Goal: Transaction & Acquisition: Purchase product/service

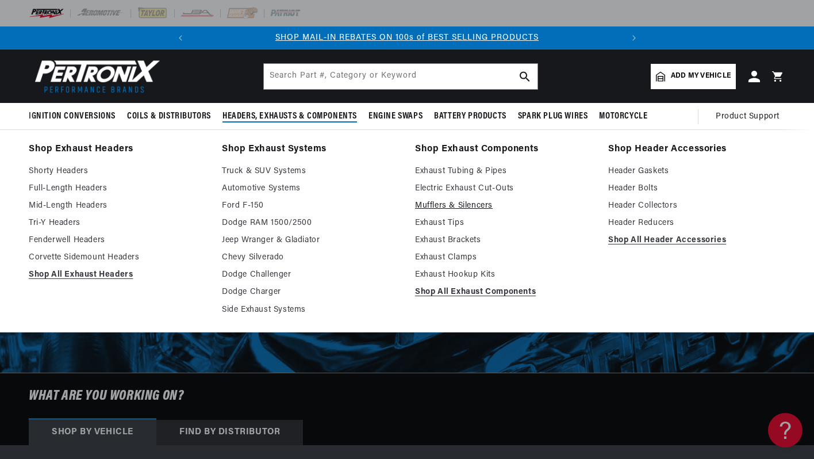
click at [430, 208] on link "Mufflers & Silencers" at bounding box center [503, 206] width 177 height 14
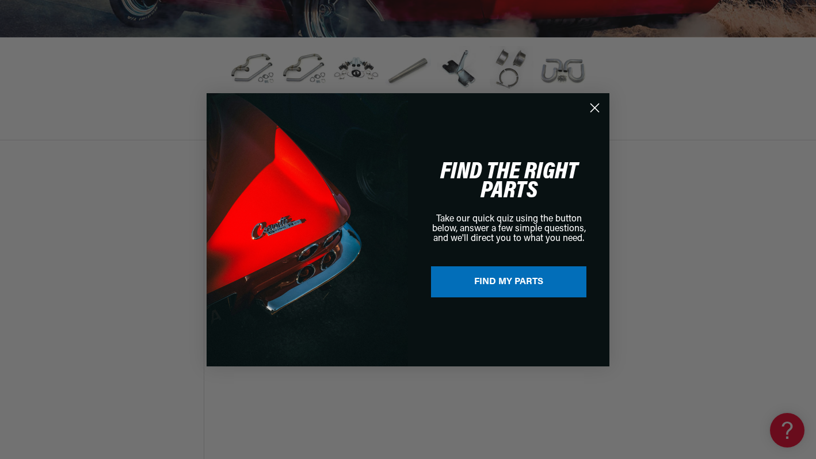
click at [598, 110] on circle "Close dialog" at bounding box center [594, 107] width 19 height 19
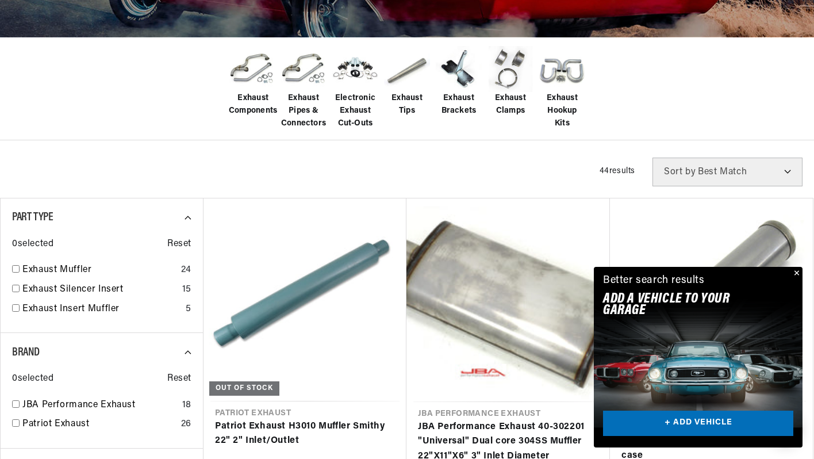
scroll to position [0, 429]
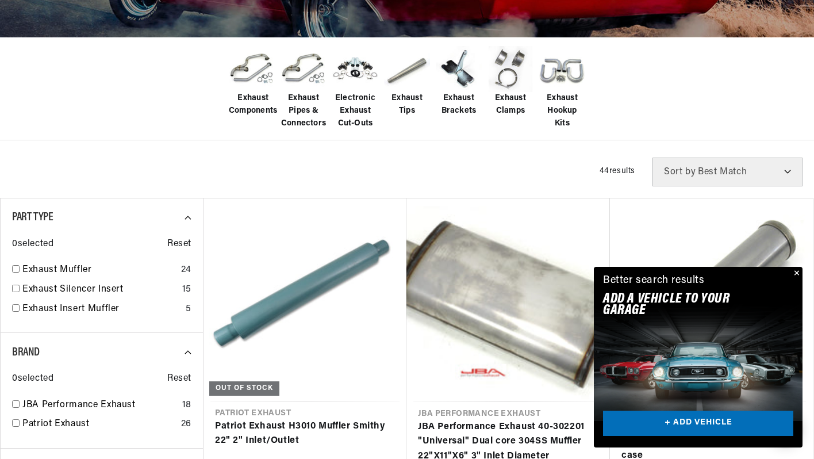
click at [797, 270] on button "Close" at bounding box center [796, 274] width 14 height 14
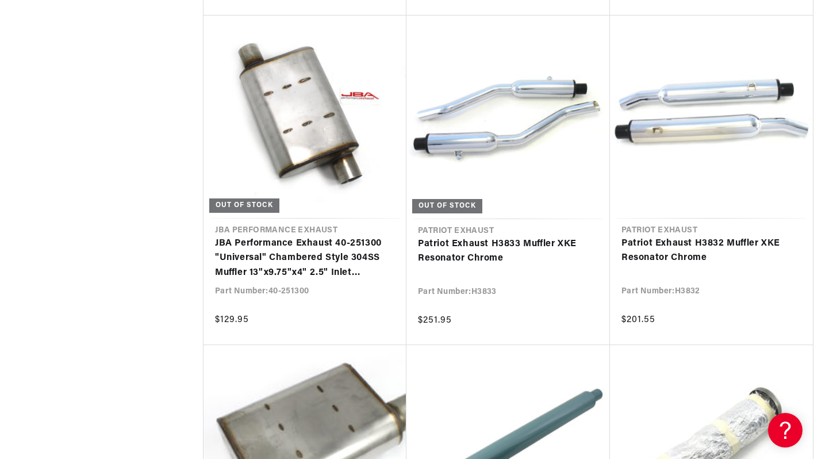
scroll to position [0, 429]
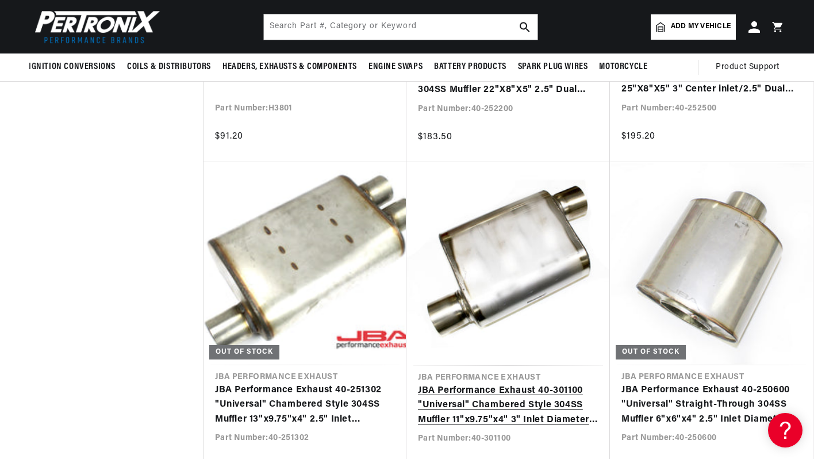
click at [520, 384] on link "JBA Performance Exhaust 40-301100 "Universal" Chambered Style 304SS Muffler 11"…" at bounding box center [508, 406] width 181 height 44
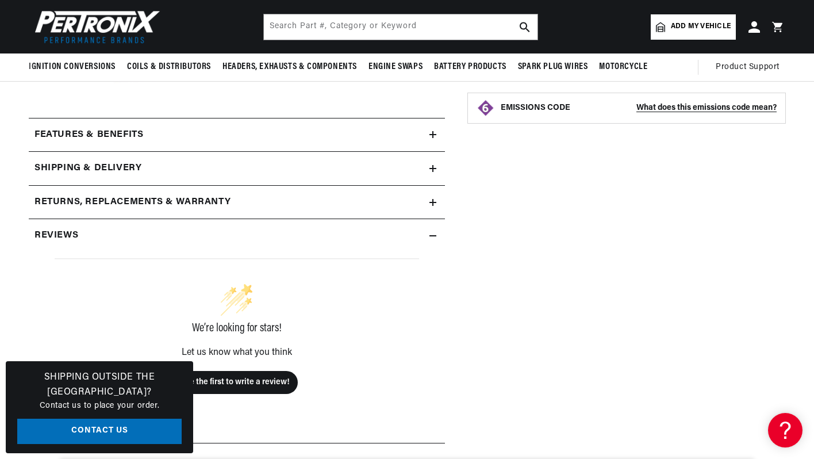
scroll to position [414, 0]
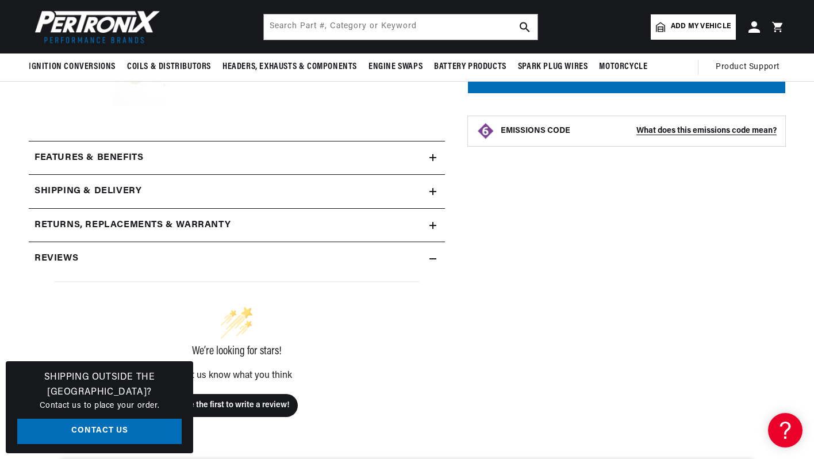
click at [431, 163] on summary "Features & Benefits" at bounding box center [237, 157] width 416 height 33
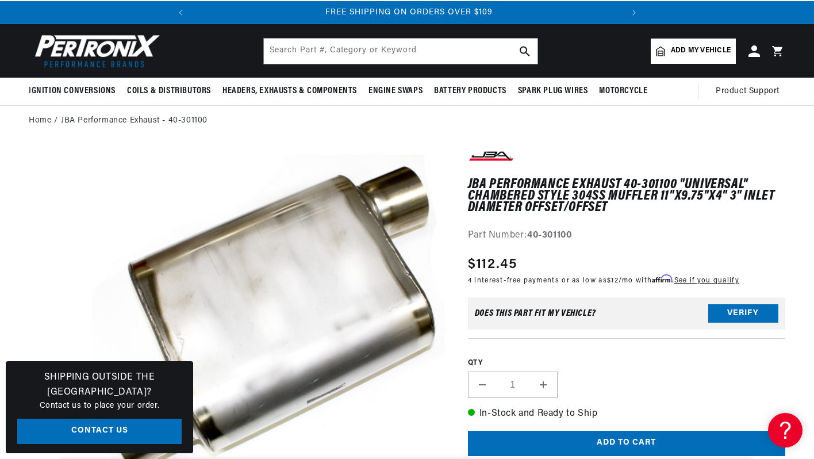
scroll to position [23, 0]
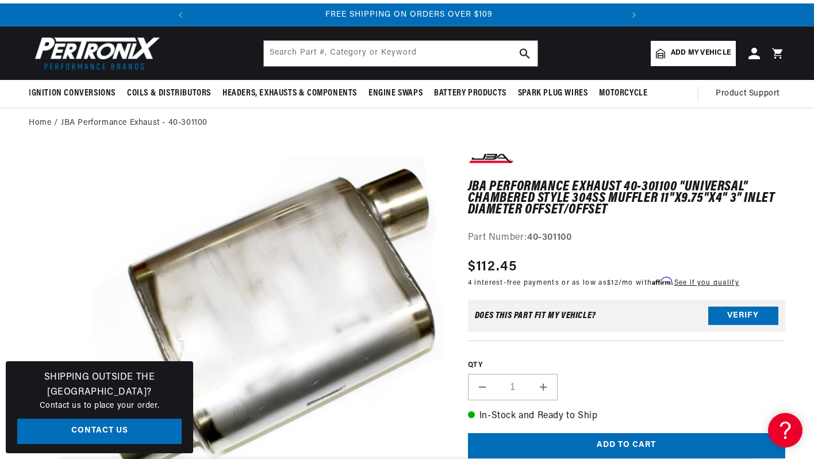
click at [703, 48] on span "Add my vehicle" at bounding box center [701, 53] width 60 height 11
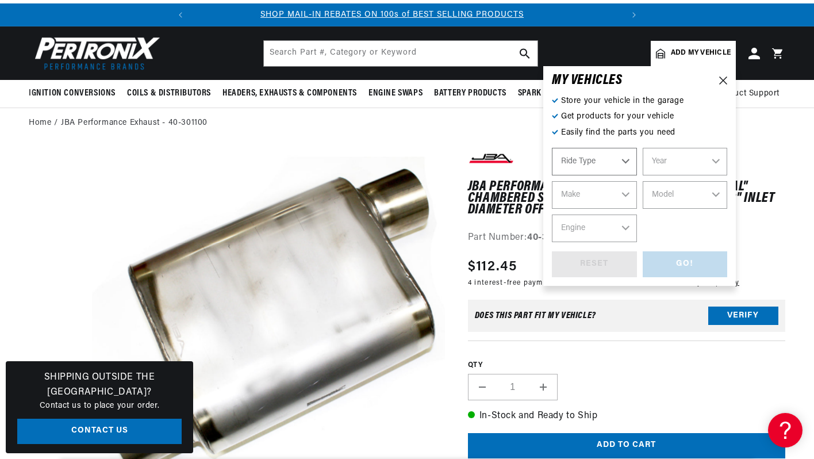
scroll to position [0, 0]
select select "Automotive"
click at [676, 160] on select "Year 2022 2021 2020 2019 2018 2017 2016 2015 2014 2013 2012 2011 2010 2009 2008…" at bounding box center [685, 162] width 85 height 28
select select "2010"
click at [643, 148] on select "Year 2022 2021 2020 2019 2018 2017 2016 2015 2014 2013 2012 2011 2010 2009 2008…" at bounding box center [685, 162] width 85 height 28
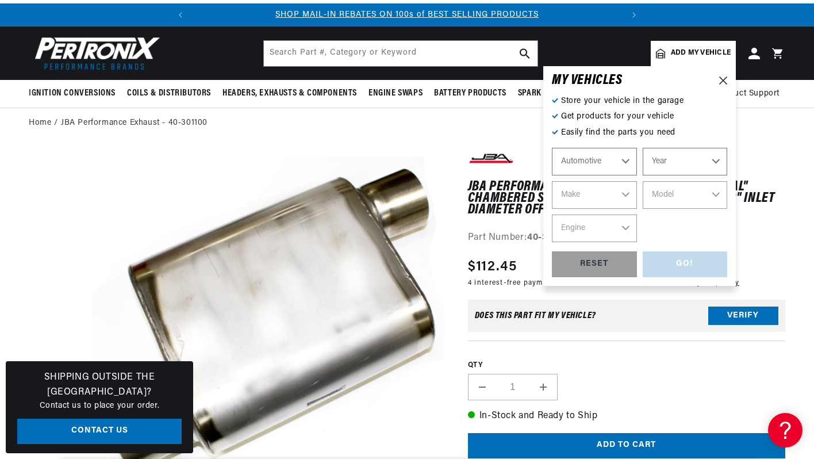
select select "2010"
click at [597, 197] on select "Make Cadillac Chevrolet Chrysler Dodge Ford GMC INFINITI Jeep Lincoln Mercury N…" at bounding box center [594, 195] width 85 height 28
select select "Ford"
click at [552, 181] on select "Make Cadillac Chevrolet Chrysler Dodge Ford GMC INFINITI Jeep Lincoln Mercury N…" at bounding box center [594, 195] width 85 height 28
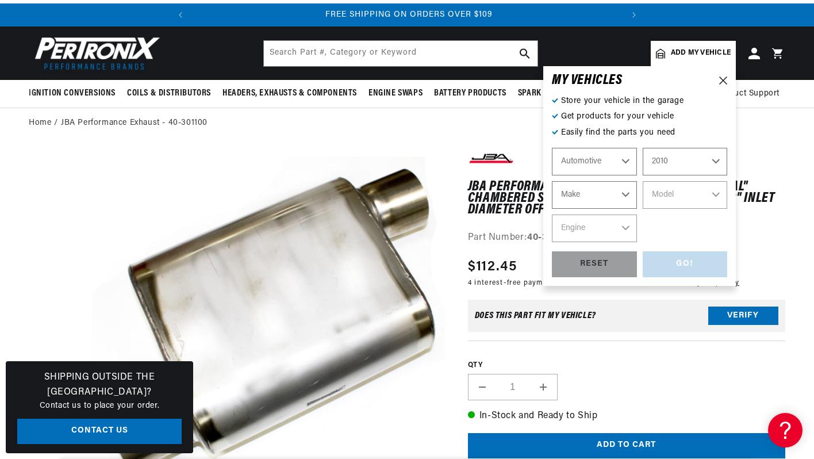
select select "Ford"
click at [689, 189] on select "Model Crown Victoria E-150 E-250 Explorer Explorer Sport Trac F-150 F-250 Super…" at bounding box center [685, 195] width 85 height 28
select select "Mustang"
click at [643, 181] on select "Model Crown Victoria E-150 E-250 Explorer Explorer Sport Trac F-150 F-250 Super…" at bounding box center [685, 195] width 85 height 28
select select "Mustang"
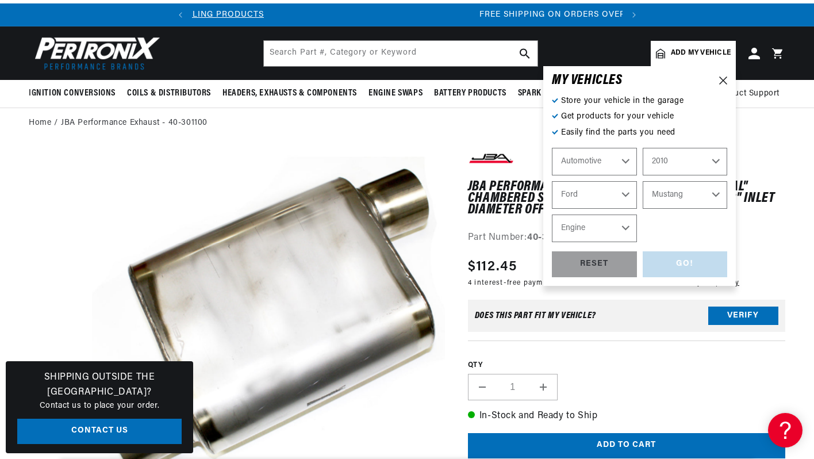
click at [611, 238] on select "Engine 4.0L 4.6L 5.4L" at bounding box center [594, 229] width 85 height 28
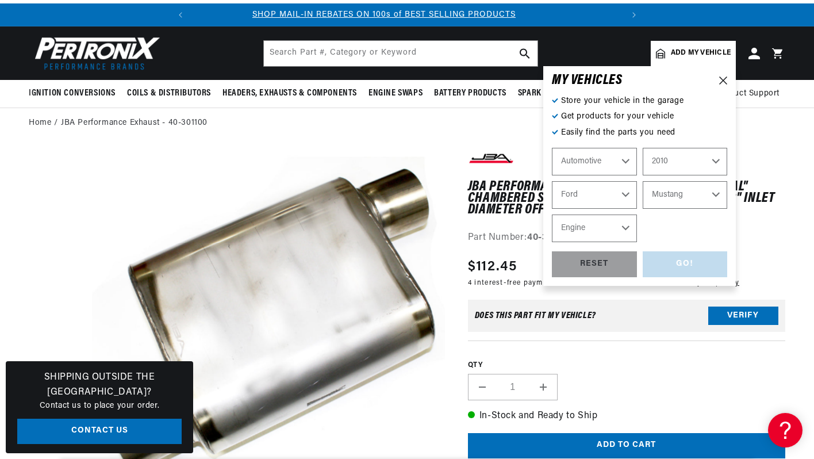
scroll to position [0, 0]
select select "4.6L"
click at [552, 215] on select "Engine 4.0L 4.6L 5.4L" at bounding box center [594, 229] width 85 height 28
select select "4.6L"
click at [697, 256] on div "GO!" at bounding box center [685, 264] width 85 height 26
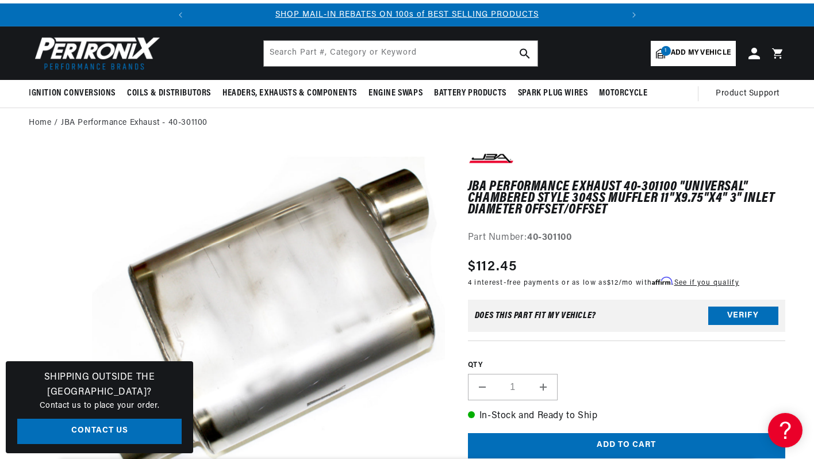
click at [693, 49] on span "Add my vehicle" at bounding box center [701, 53] width 60 height 11
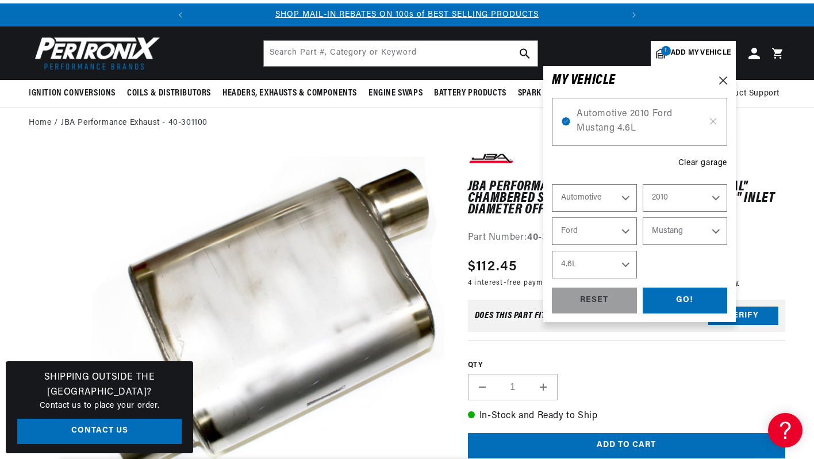
select select "Year"
select select "Make"
select select "Model"
select select "Engine"
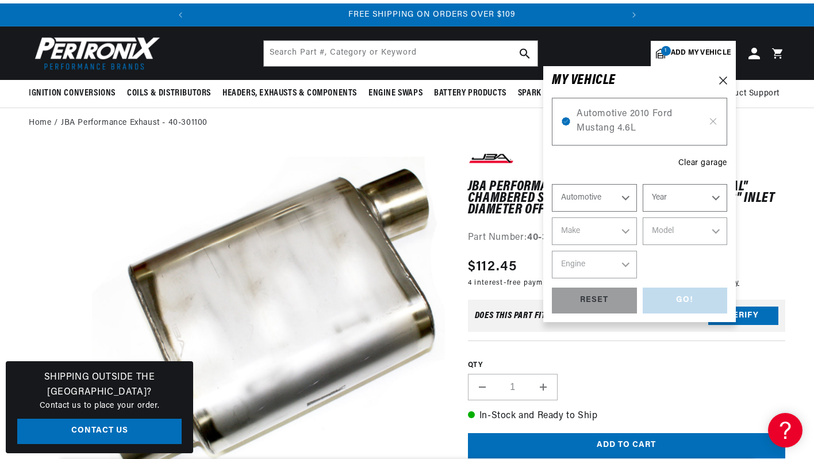
scroll to position [0, 429]
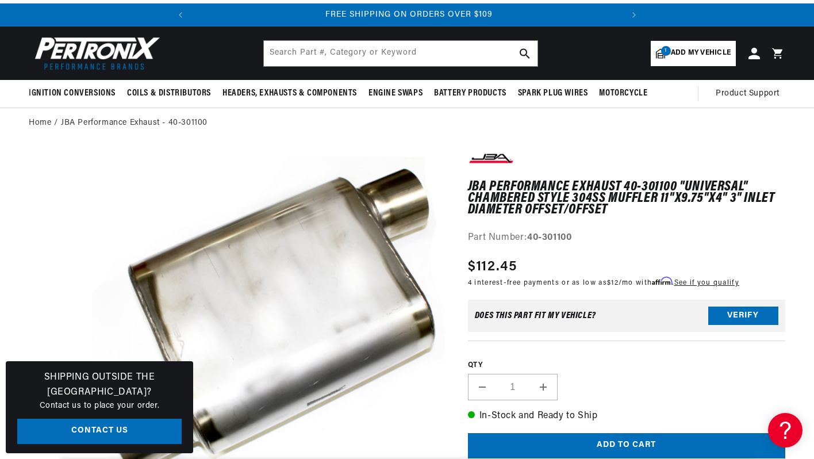
click at [365, 129] on ol "Home JBA Performance Exhaust - 40-301100" at bounding box center [407, 123] width 757 height 13
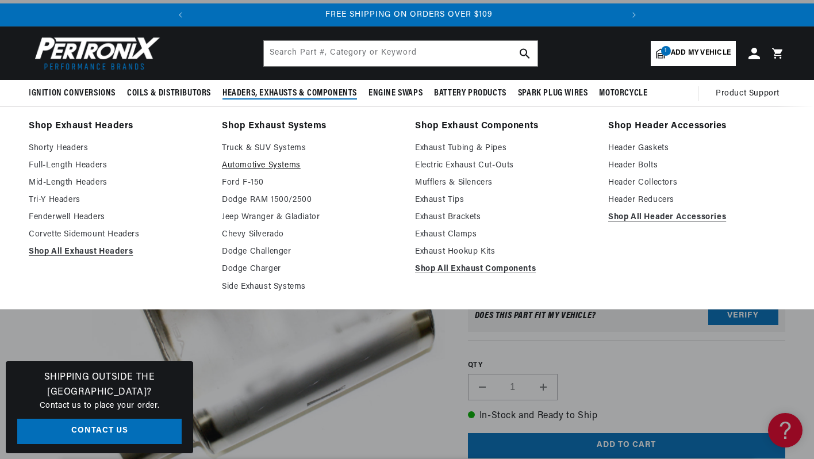
click at [259, 165] on link "Automotive Systems" at bounding box center [310, 166] width 177 height 14
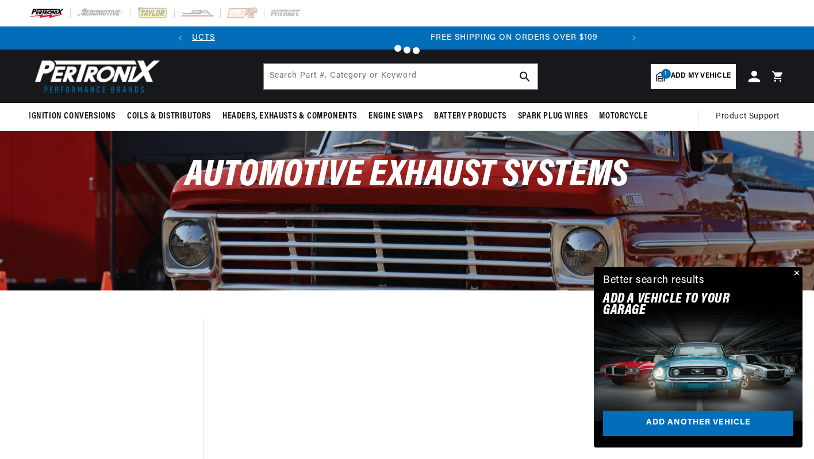
scroll to position [0, 429]
click at [795, 271] on button "Close" at bounding box center [796, 274] width 14 height 14
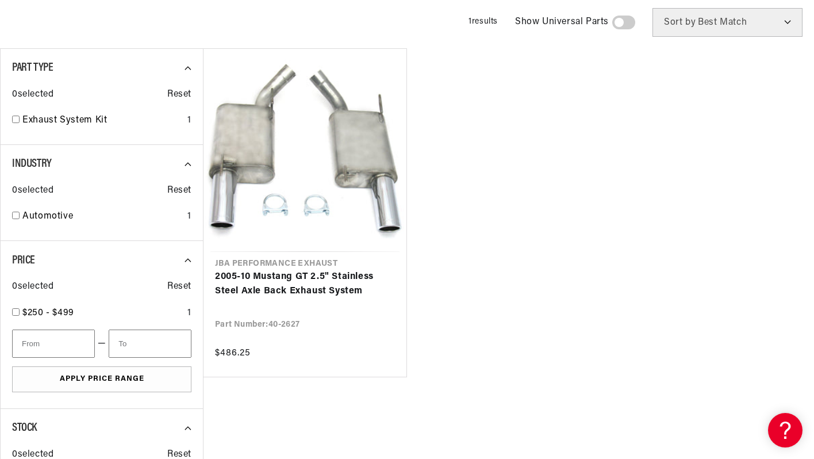
scroll to position [0, 0]
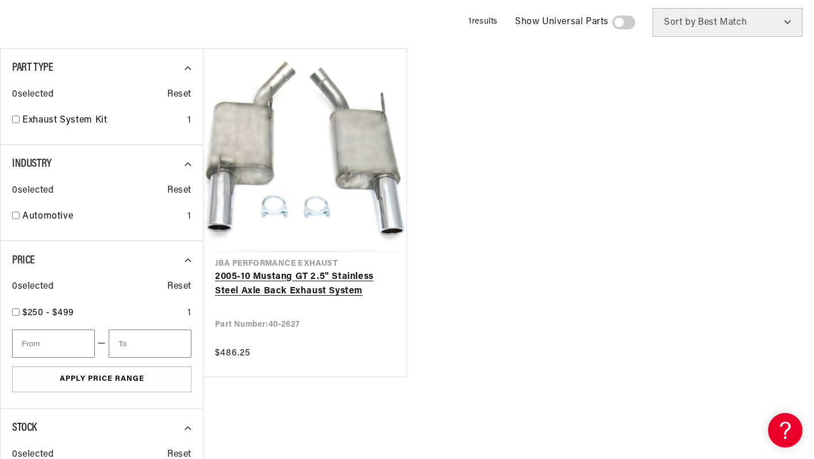
click at [350, 293] on link "2005-10 Mustang GT 2.5" Stainless Steel Axle Back Exhaust System" at bounding box center [305, 284] width 180 height 29
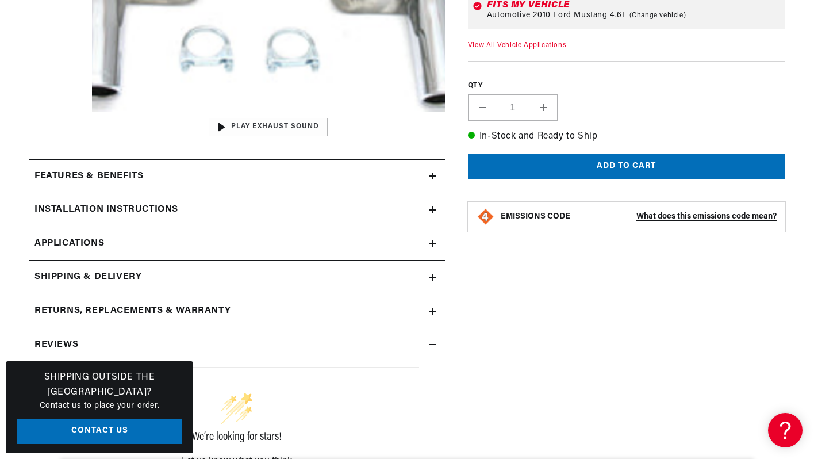
scroll to position [0, 429]
click at [432, 174] on icon at bounding box center [433, 176] width 7 height 7
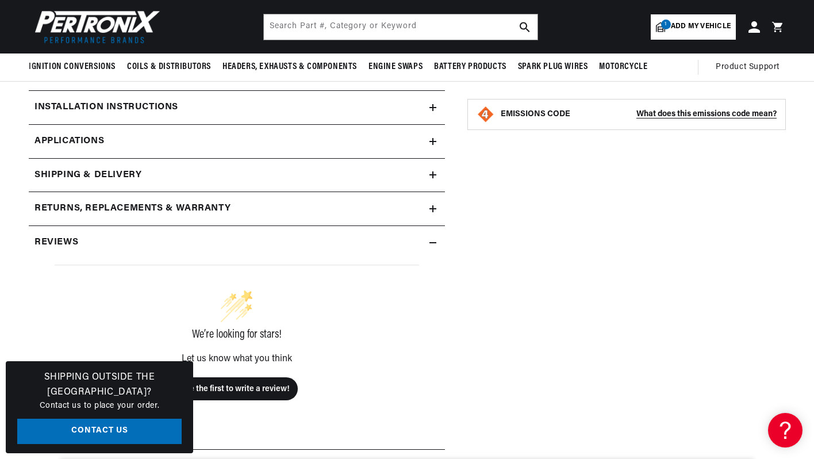
click at [428, 107] on div "Installation instructions" at bounding box center [229, 107] width 401 height 15
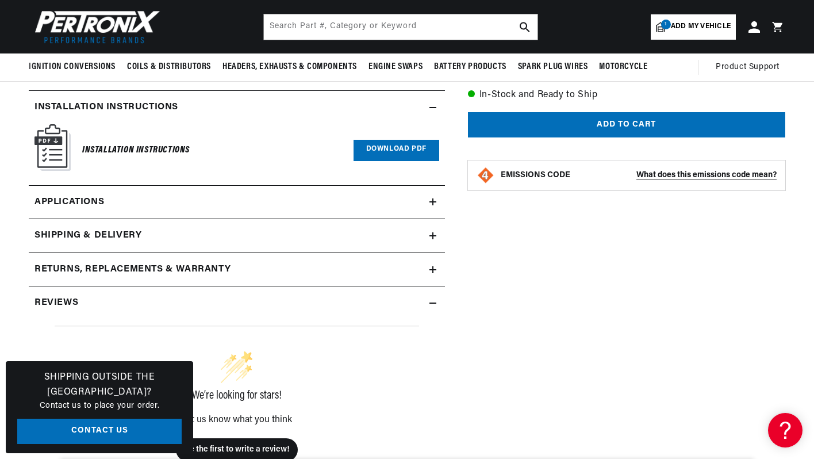
click at [435, 200] on icon at bounding box center [433, 201] width 7 height 7
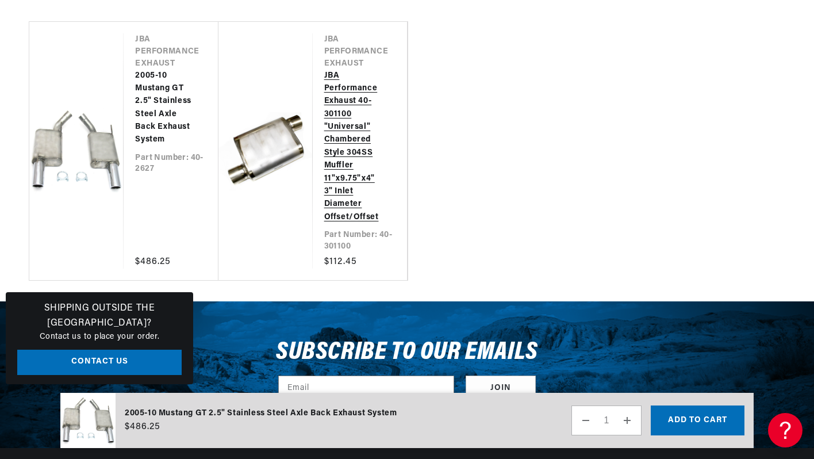
scroll to position [0, 429]
